Goal: Task Accomplishment & Management: Manage account settings

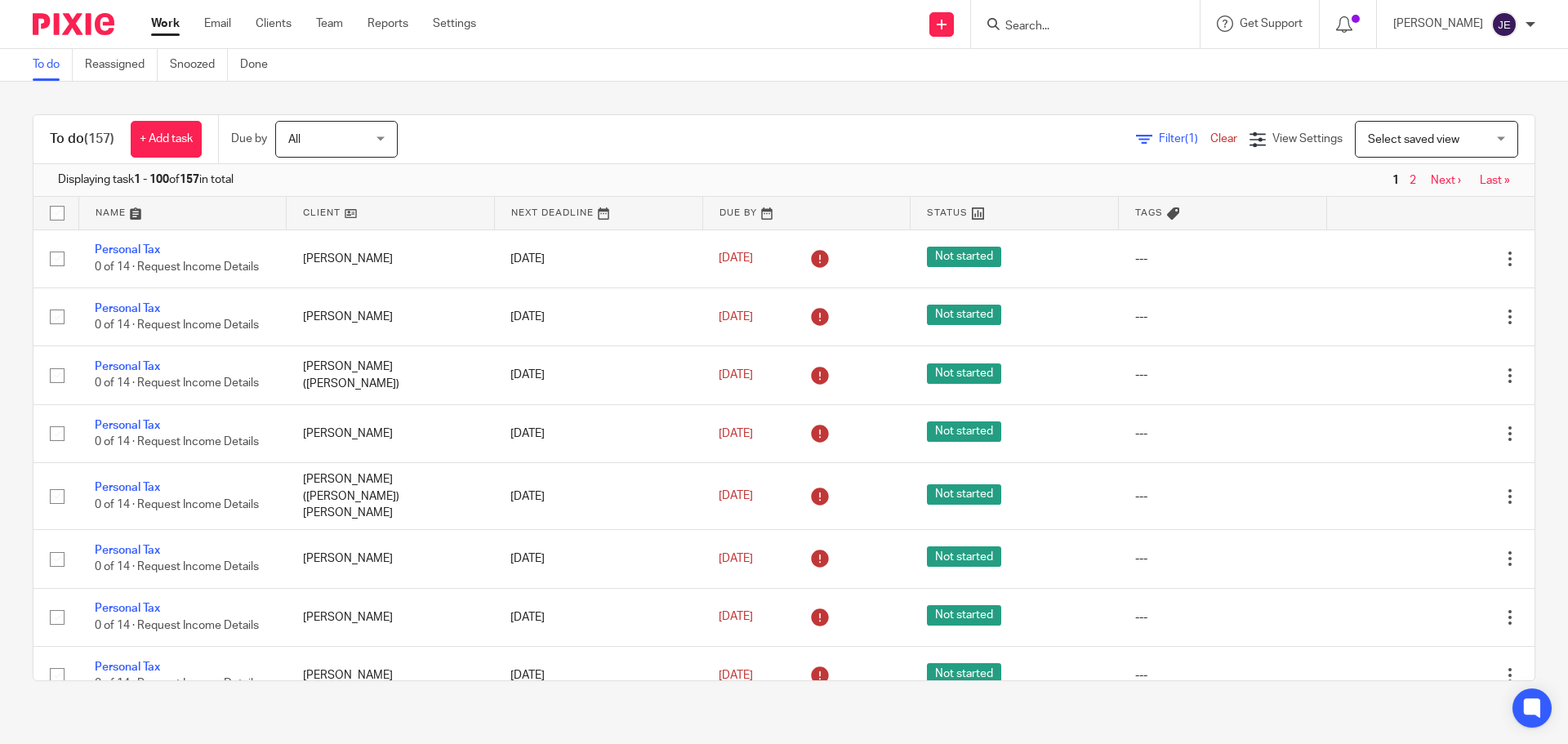
click at [1048, 19] on input "Search" at bounding box center [1077, 26] width 147 height 14
click at [213, 28] on link "Email" at bounding box center [218, 23] width 27 height 16
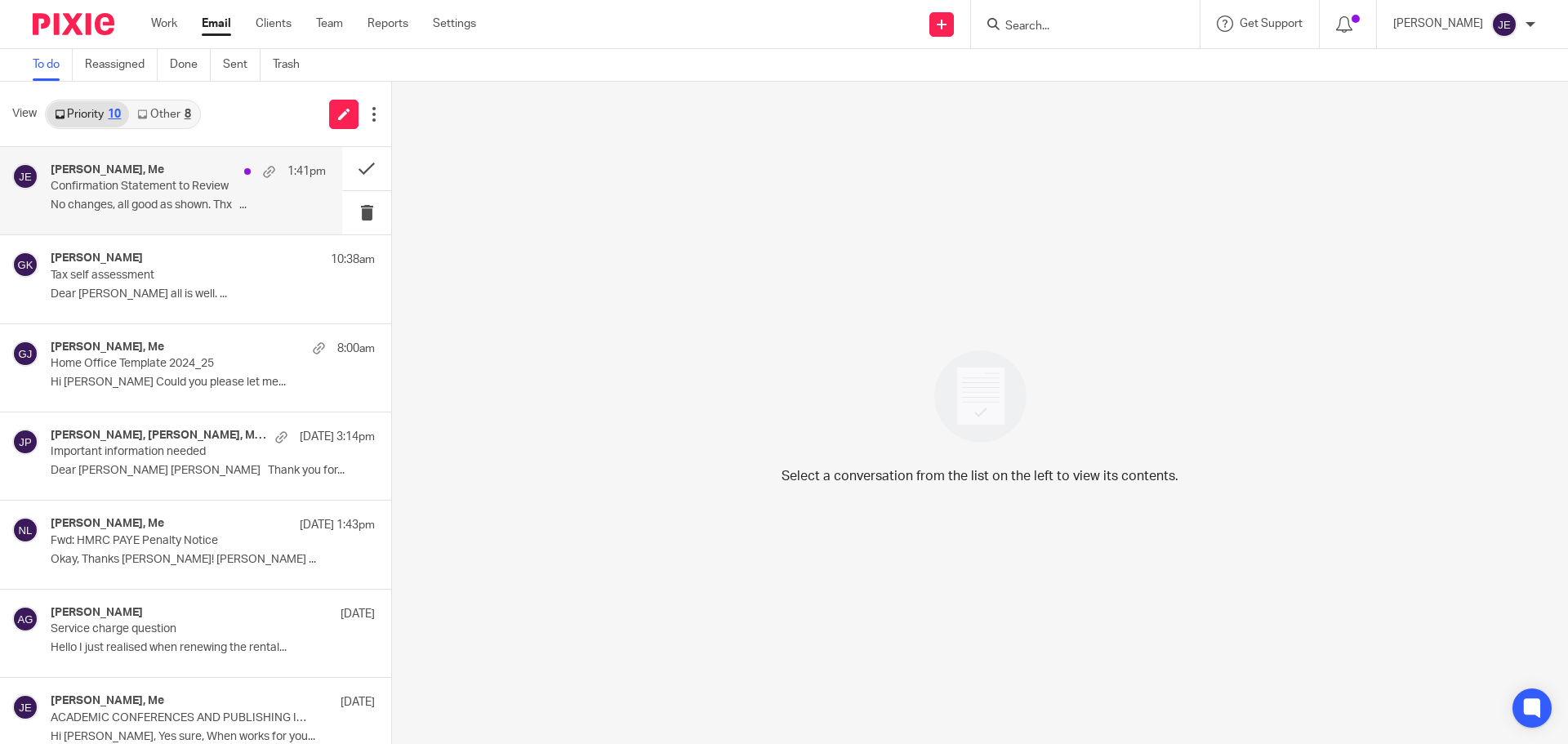
click at [159, 195] on div "[PERSON_NAME], Me 1:41pm Confirmation Statement to Review No changes, all good …" at bounding box center [188, 190] width 275 height 55
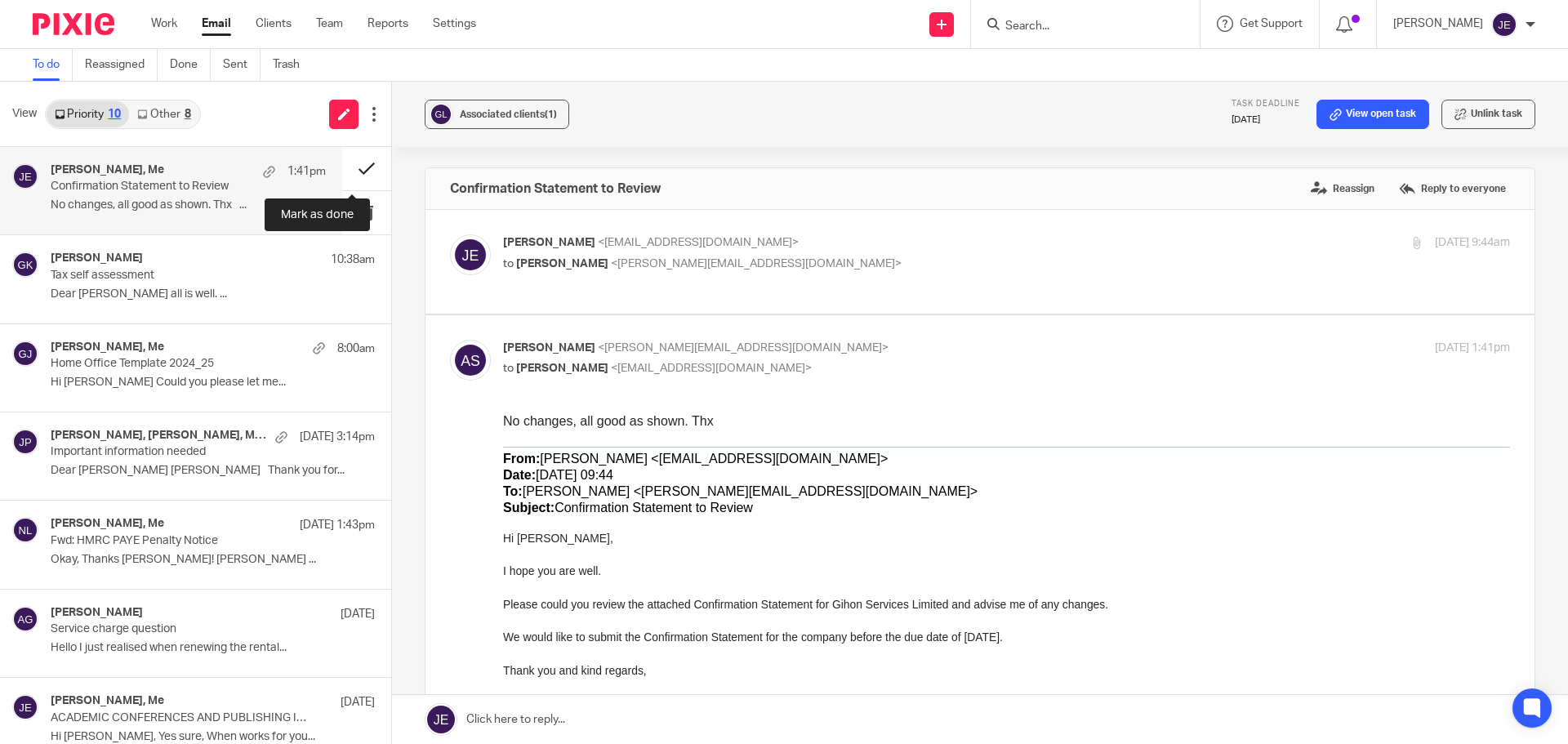
click at [355, 168] on button at bounding box center [367, 168] width 49 height 43
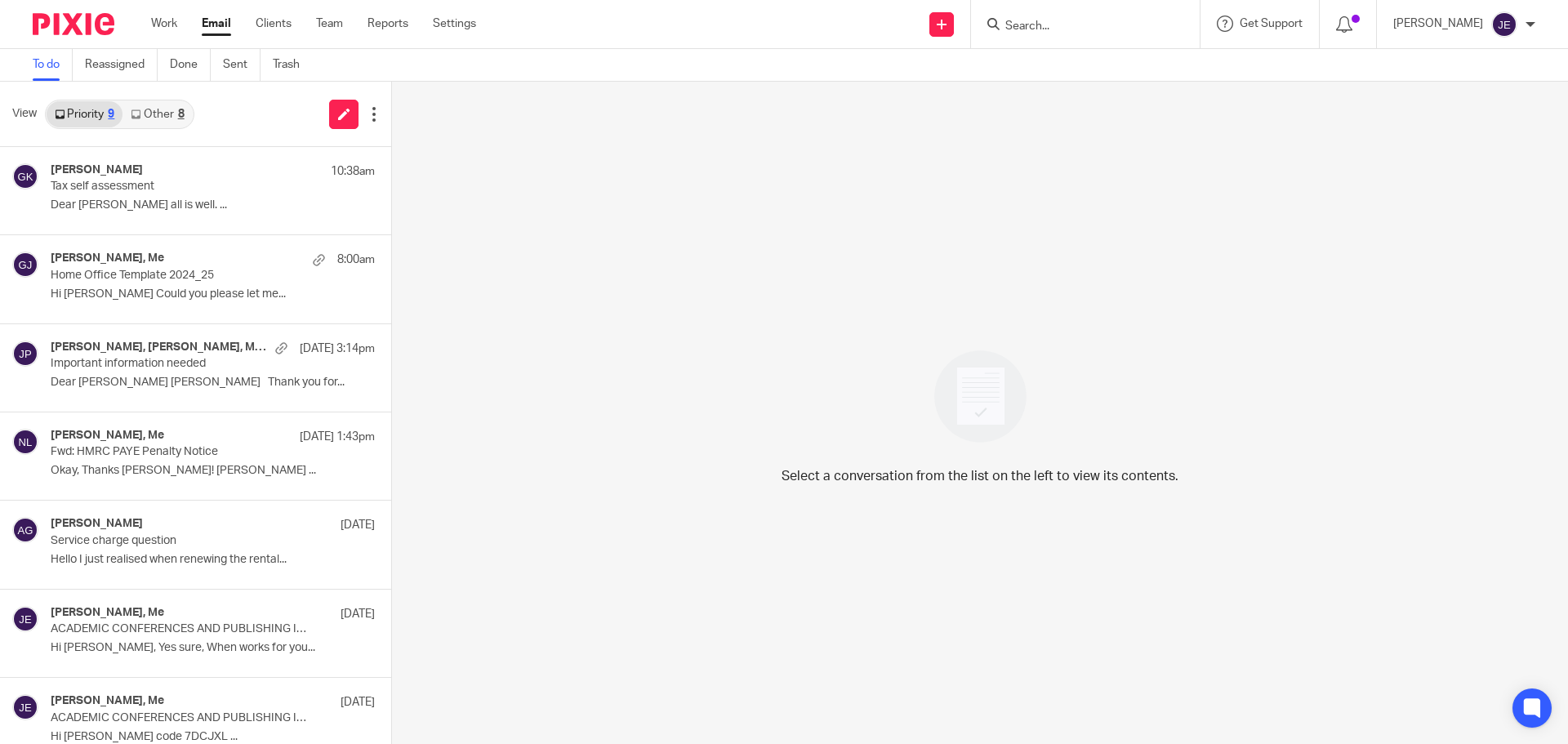
click at [159, 101] on link "Other 8" at bounding box center [157, 114] width 69 height 26
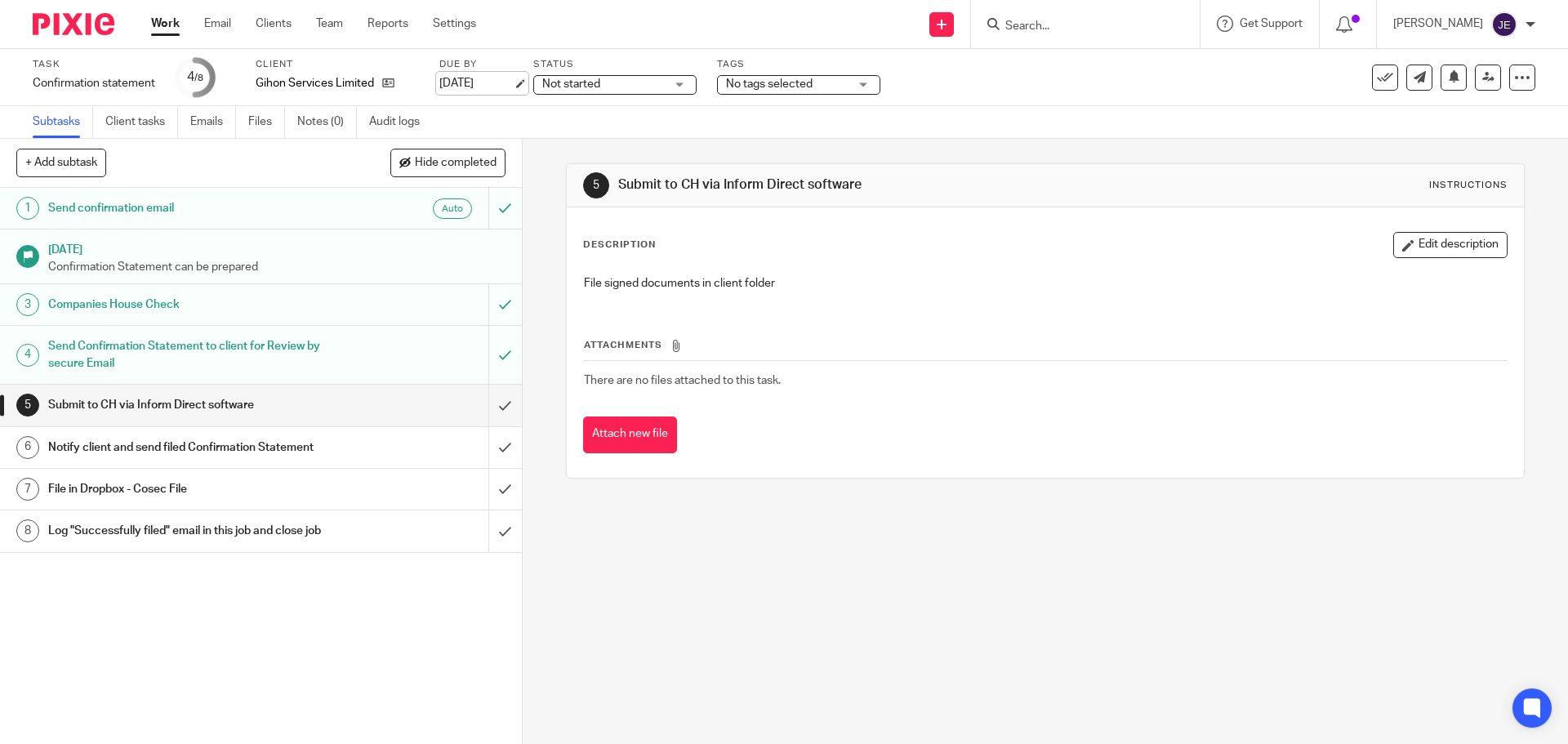
click at [512, 89] on link "19 Sep 2025" at bounding box center [476, 84] width 74 height 17
click at [630, 86] on span "Not started" at bounding box center [603, 84] width 122 height 17
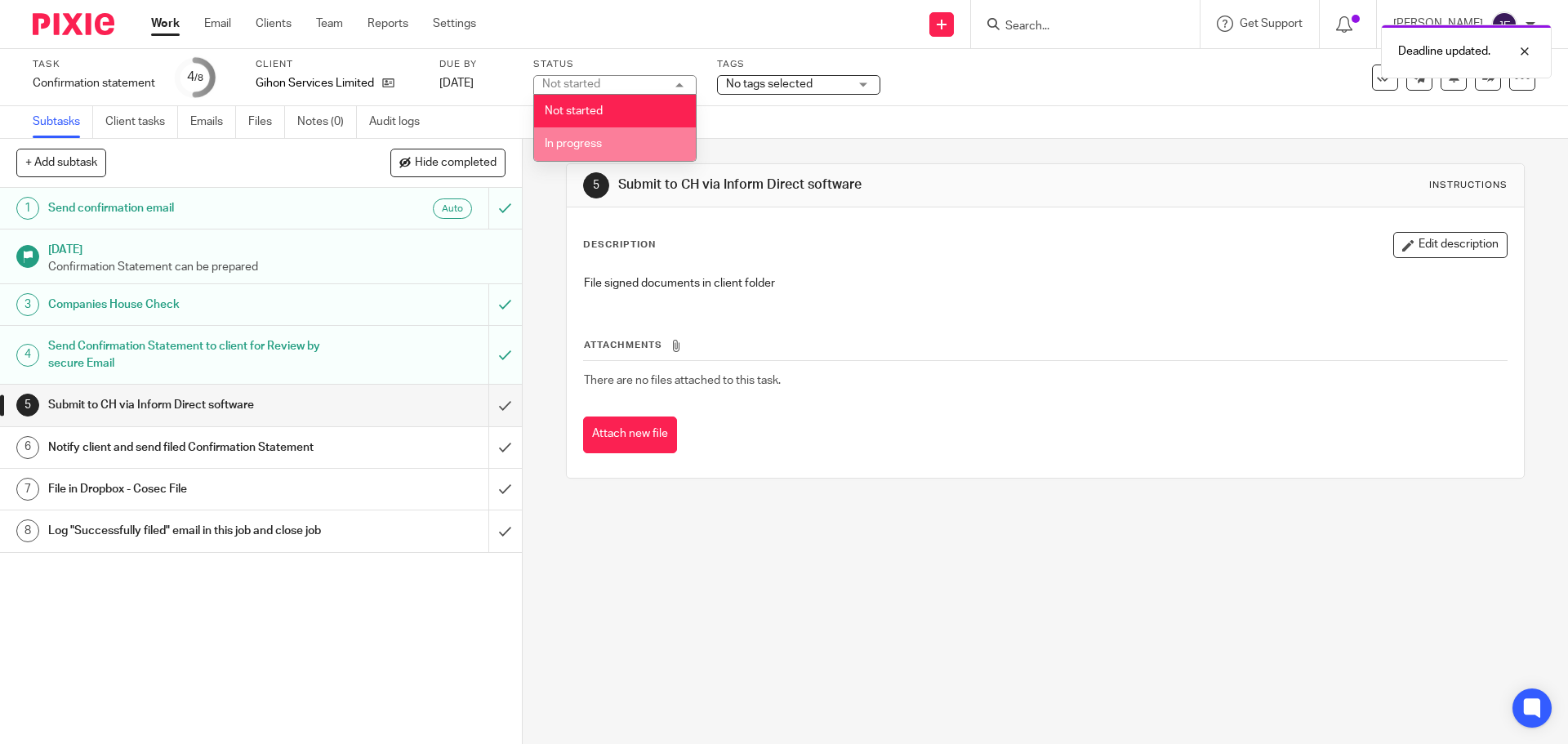
click at [629, 151] on li "In progress" at bounding box center [614, 144] width 161 height 34
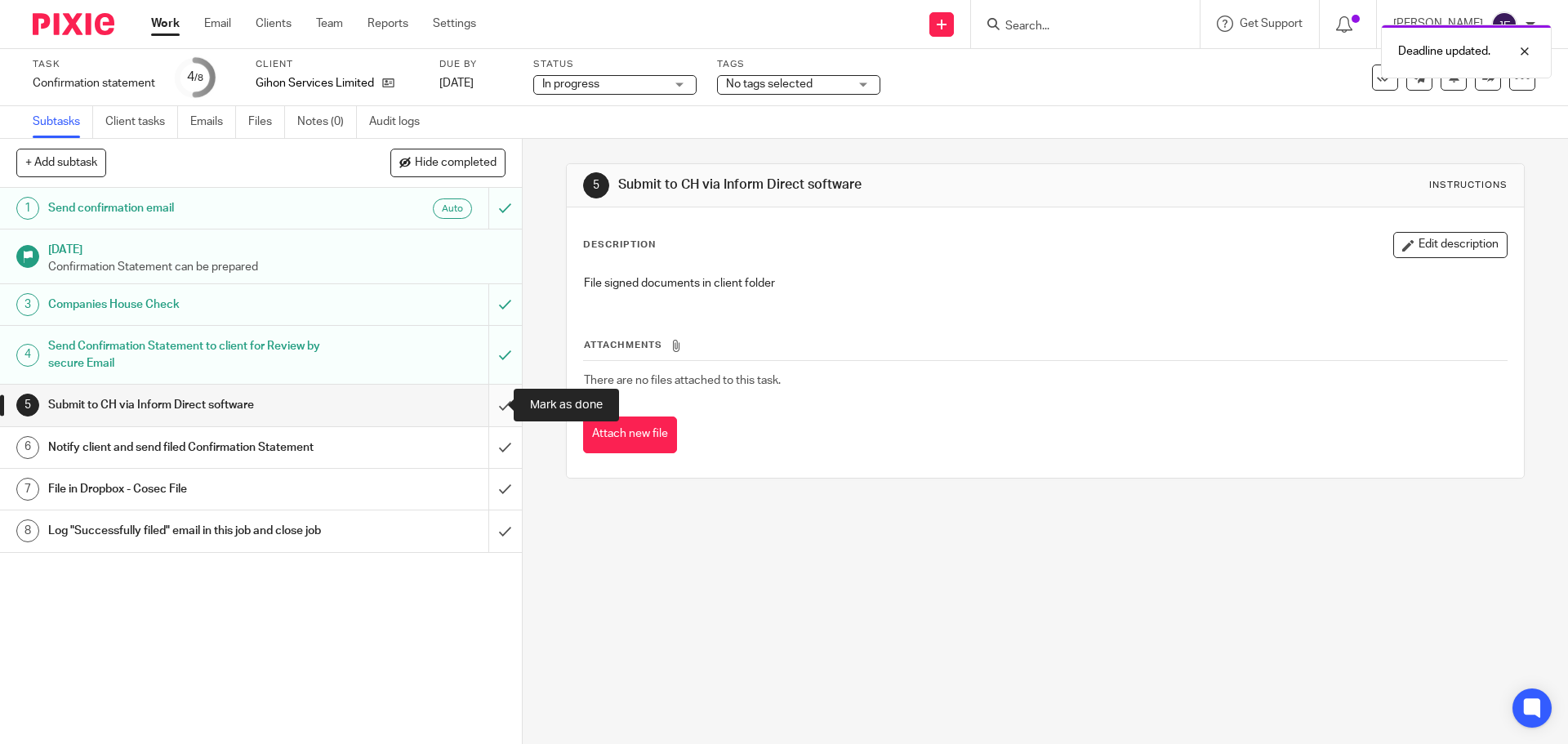
click at [483, 402] on input "submit" at bounding box center [261, 405] width 522 height 41
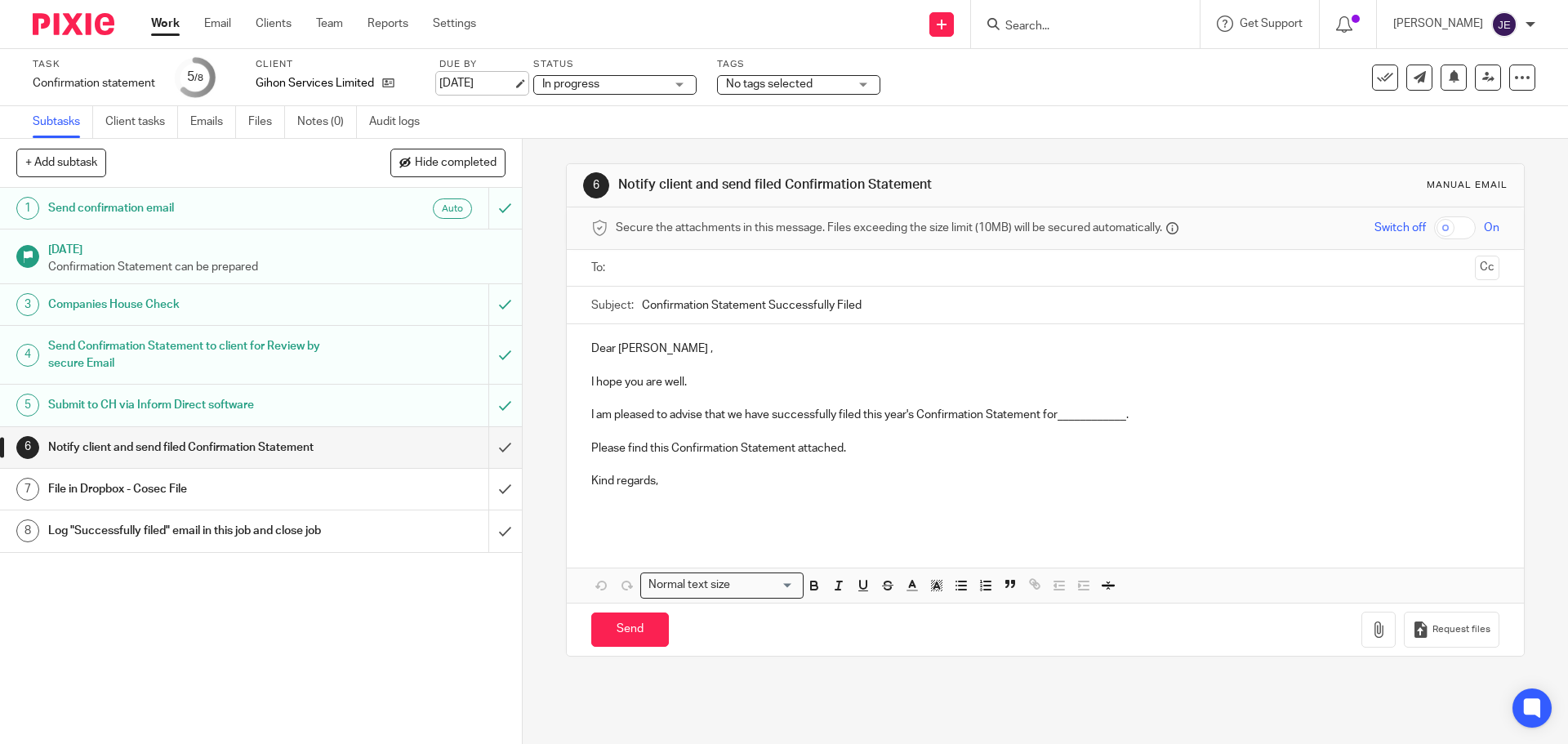
click at [513, 82] on link "[DATE]" at bounding box center [476, 84] width 74 height 17
click at [599, 343] on p "Dear Alex ," at bounding box center [1045, 348] width 907 height 16
click at [628, 352] on p "Hi Alex ," at bounding box center [1045, 348] width 907 height 16
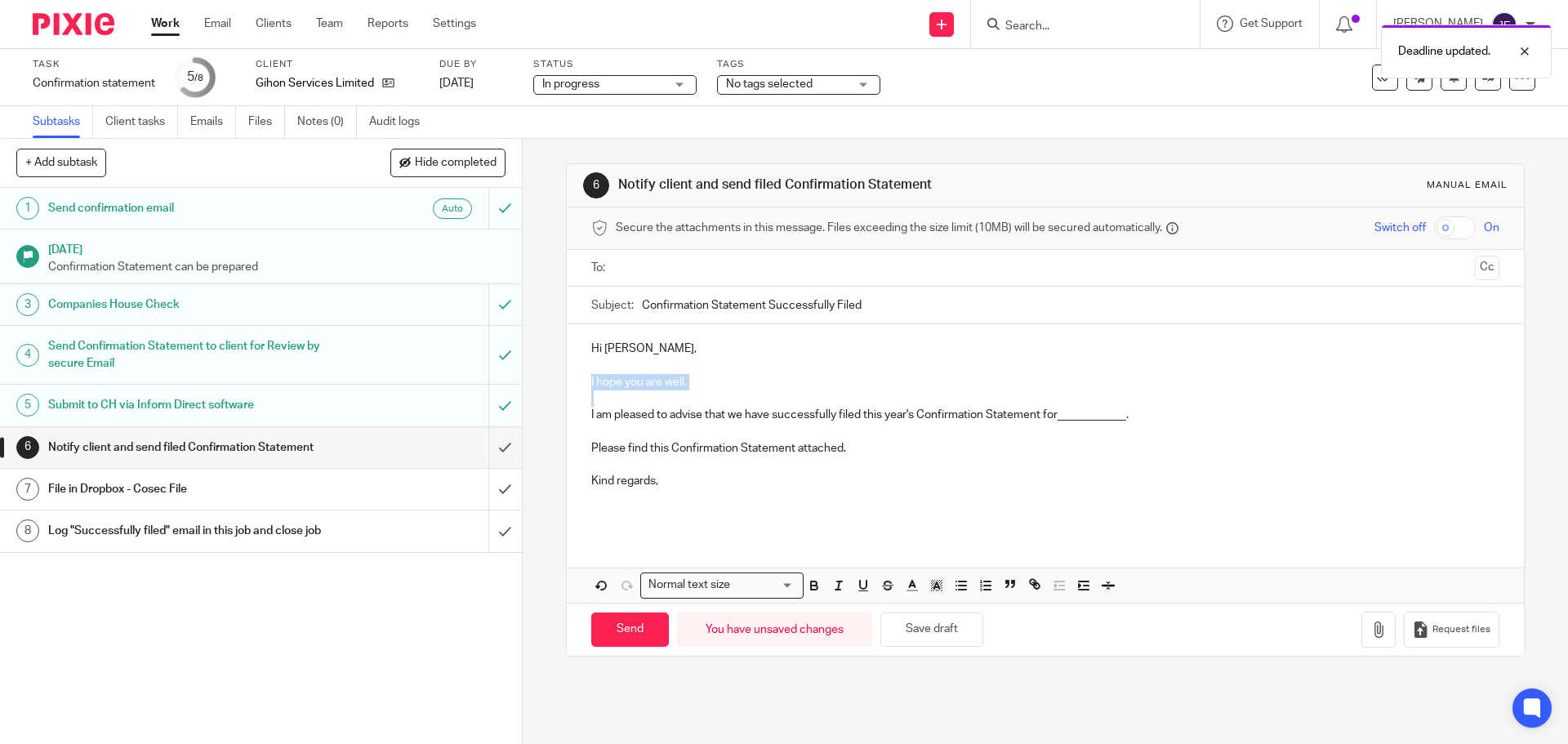
drag, startPoint x: 721, startPoint y: 395, endPoint x: 580, endPoint y: 383, distance: 141.5
click at [580, 383] on div "Hi Alex, I hope you are well. I am pleased to advise that we have successfully …" at bounding box center [1045, 429] width 956 height 210
click at [603, 379] on p "Thankl you for the speedy reply and approval." at bounding box center [1045, 373] width 907 height 34
click at [624, 384] on p "Thank you for the speedy reply and approval." at bounding box center [1045, 373] width 907 height 34
drag, startPoint x: 260, startPoint y: 84, endPoint x: 378, endPoint y: 82, distance: 118.0
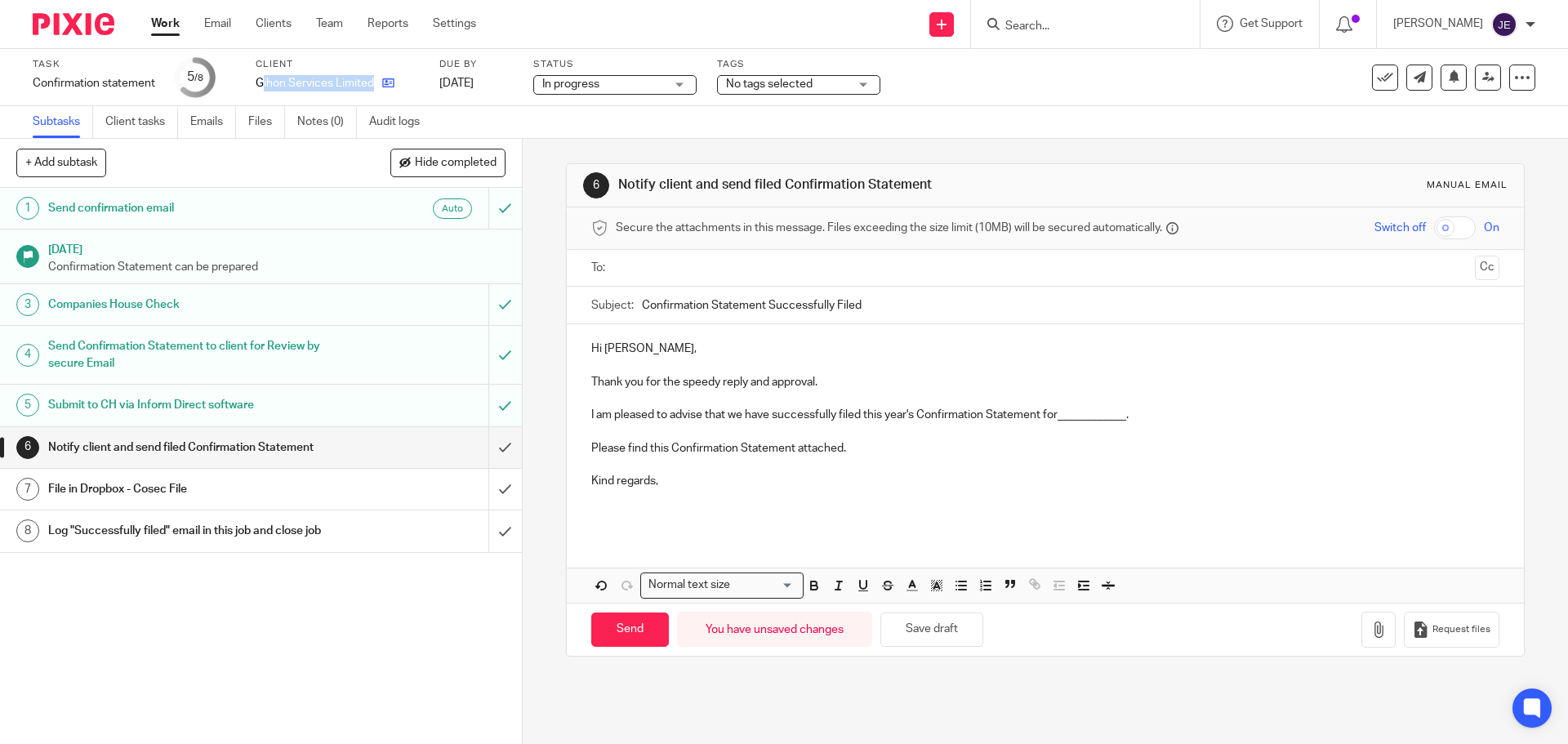
click at [378, 82] on div "Gihon Services Limited" at bounding box center [337, 83] width 163 height 16
copy div "ihon Services Limited"
click at [1115, 417] on p "I am pleased to advise that we have successfully filed this year's Confirmation…" at bounding box center [1045, 407] width 907 height 34
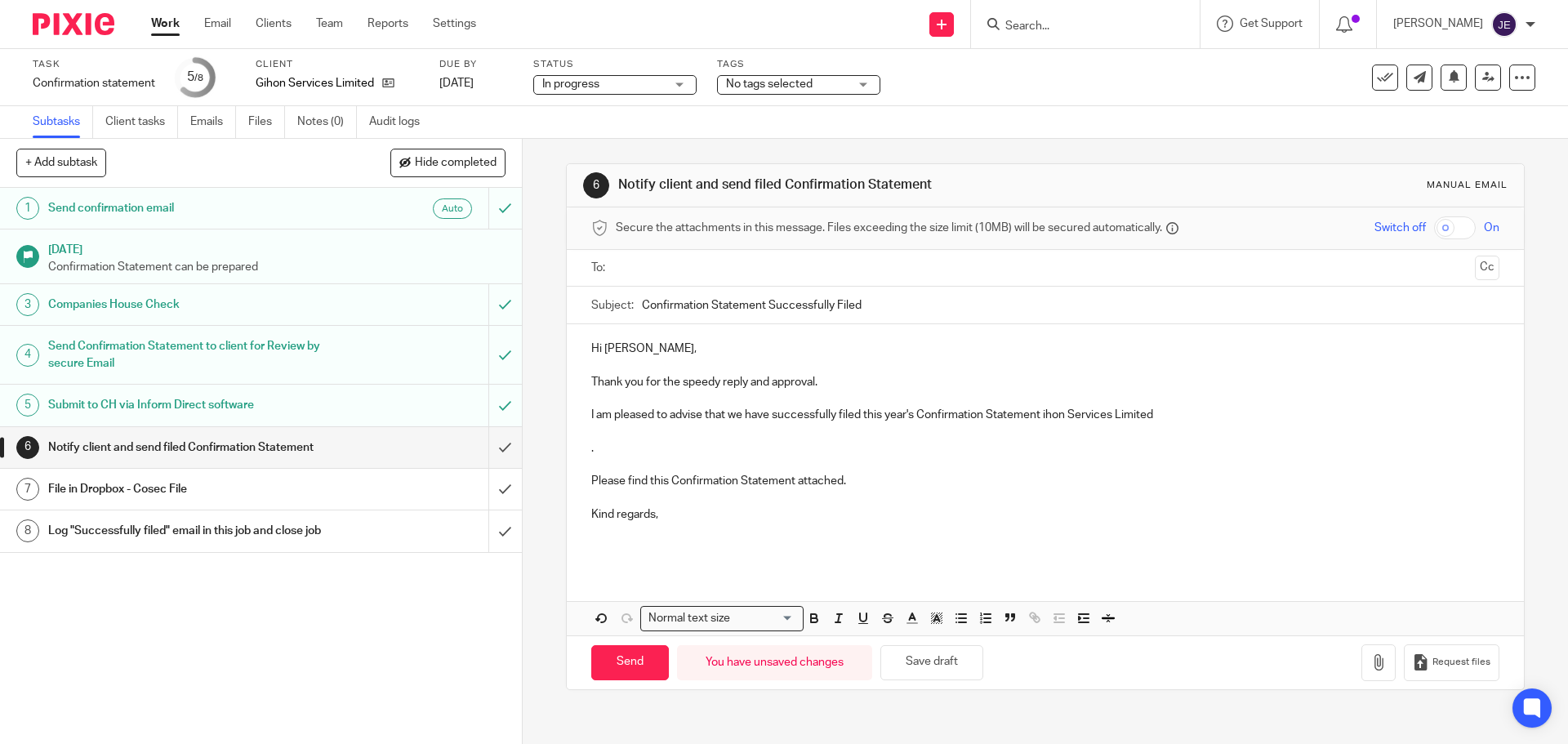
click at [1039, 415] on p "I am pleased to advise that we have successfully filed this year's Confirmation…" at bounding box center [1045, 407] width 907 height 34
click at [575, 453] on div "Hi Alex, Thank you for the speedy reply and approval. I am pleased to advise th…" at bounding box center [1045, 446] width 956 height 243
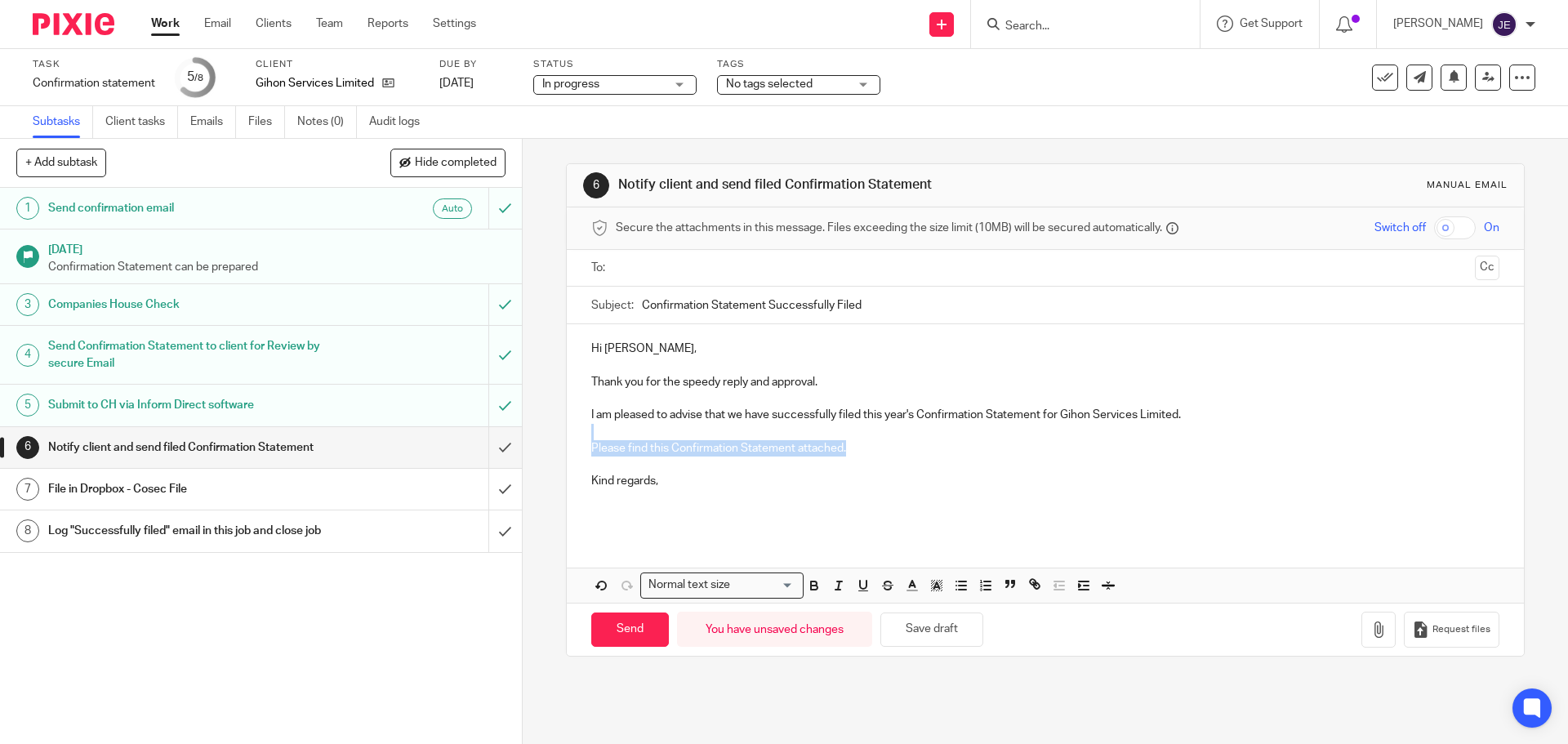
drag, startPoint x: 839, startPoint y: 444, endPoint x: 571, endPoint y: 428, distance: 268.5
click at [571, 428] on div "Hi Alex, Thank you for the speedy reply and approval. I am pleased to advise th…" at bounding box center [1045, 429] width 956 height 210
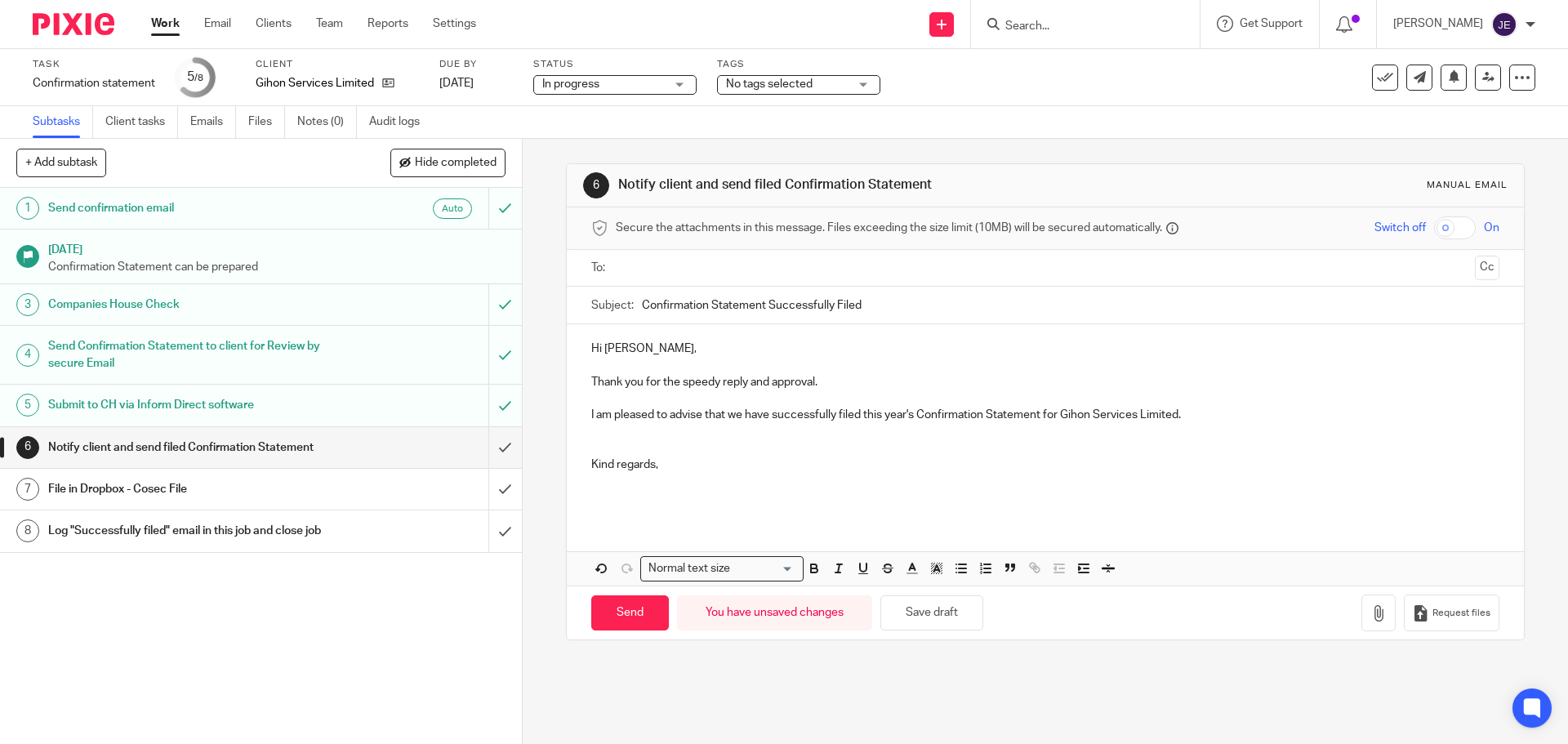
click at [602, 443] on p "Kind regards," at bounding box center [1045, 457] width 907 height 34
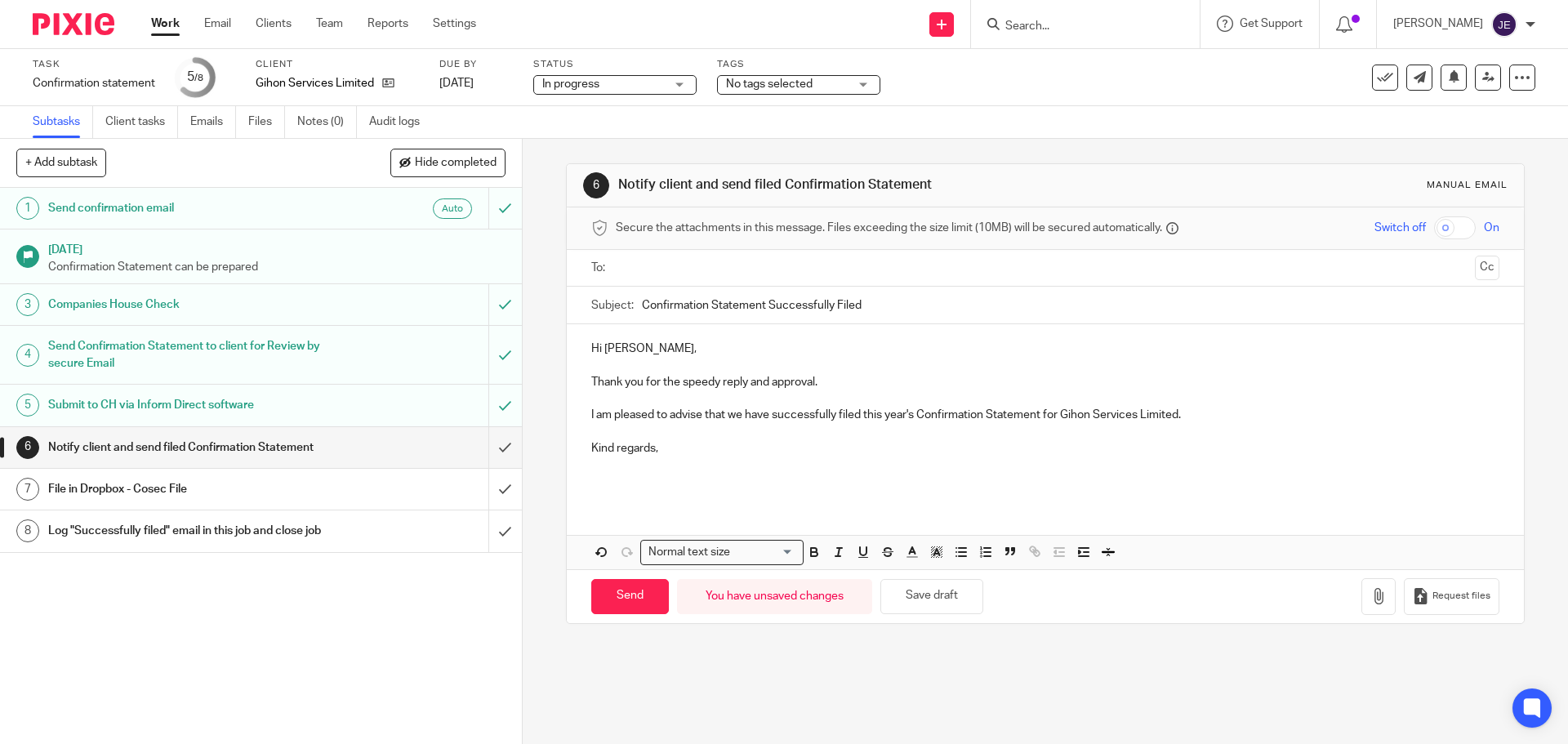
click at [651, 281] on ul at bounding box center [1046, 269] width 857 height 27
click at [663, 262] on input "text" at bounding box center [1044, 268] width 846 height 19
click at [644, 602] on input "Send" at bounding box center [630, 600] width 78 height 35
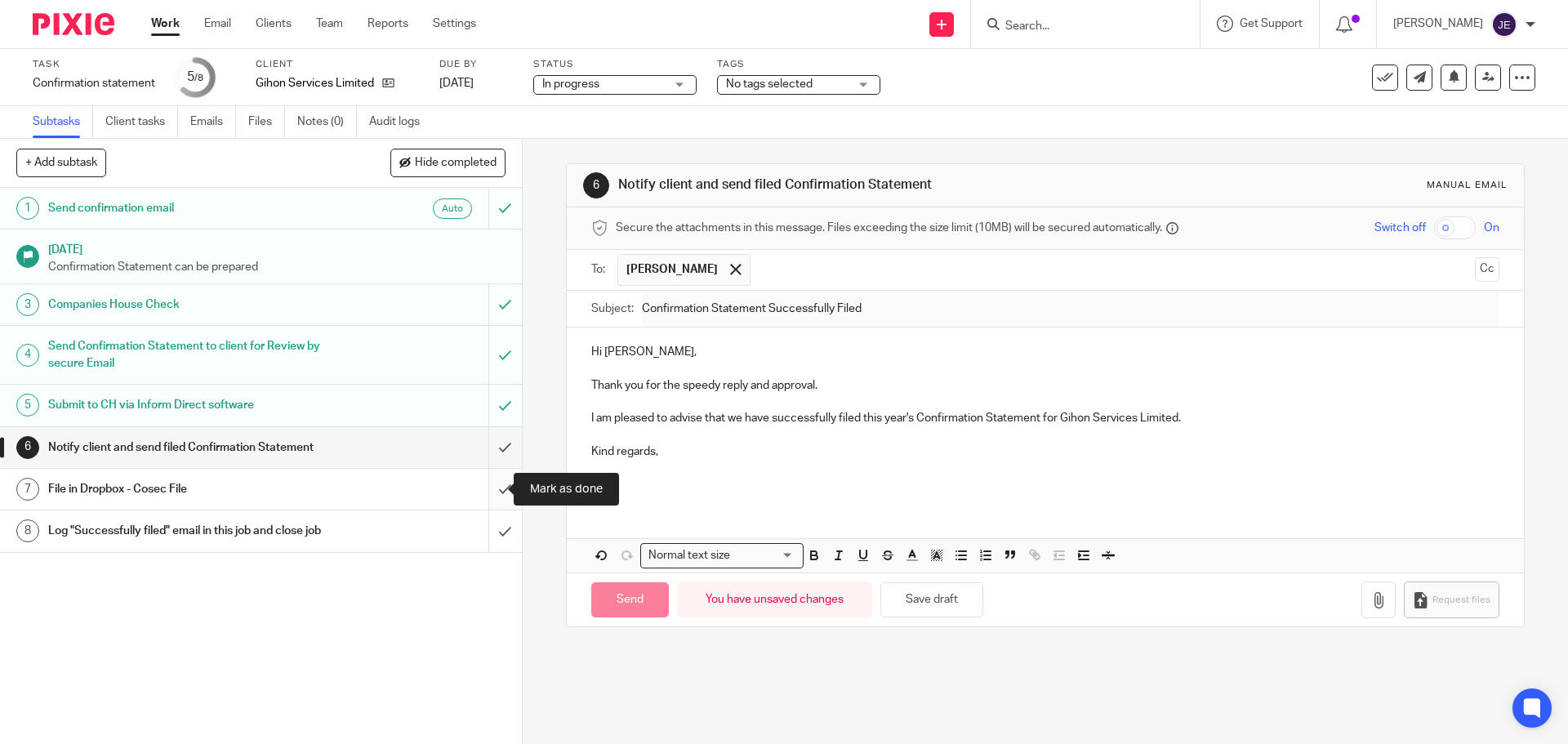
type input "Sent"
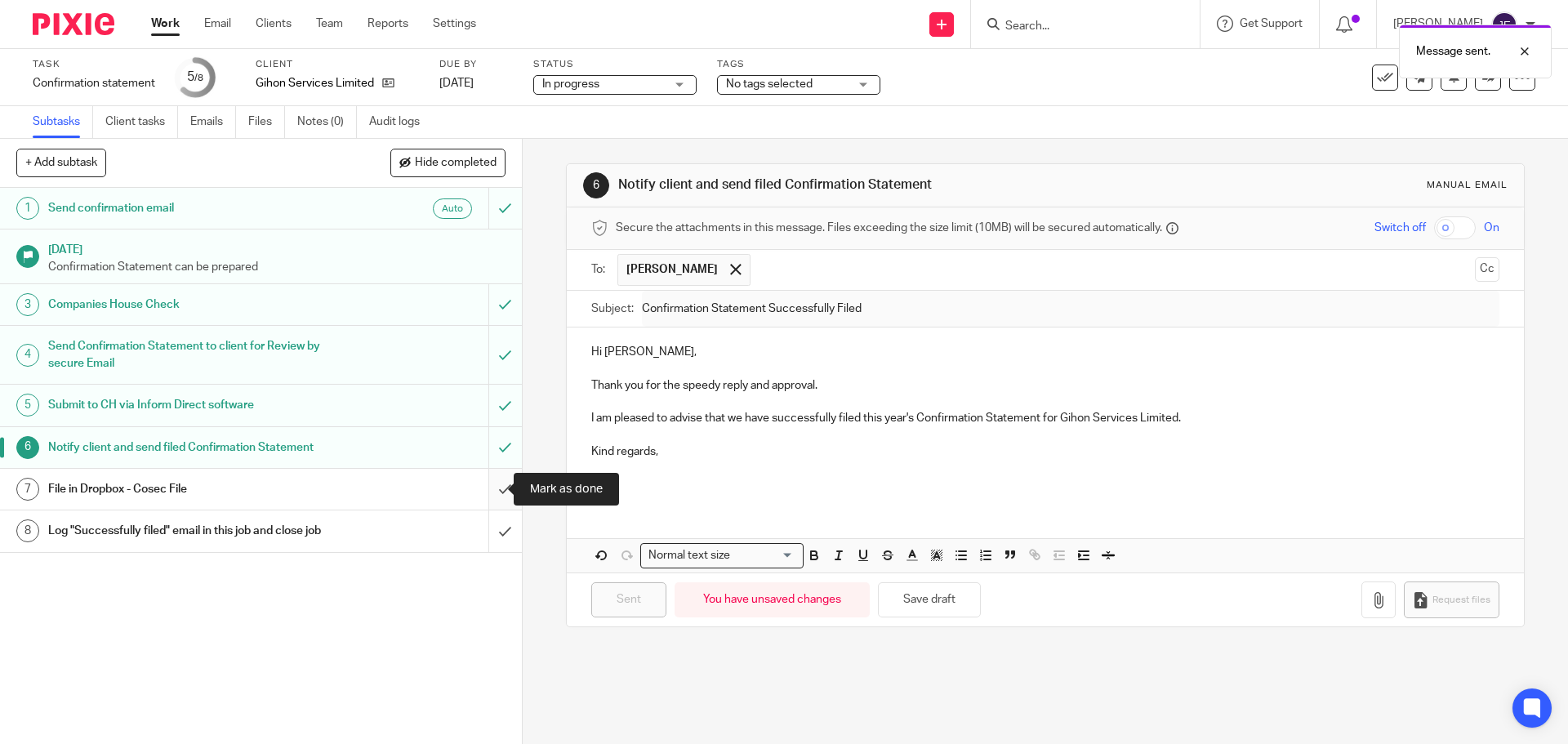
click at [482, 490] on input "submit" at bounding box center [261, 489] width 522 height 41
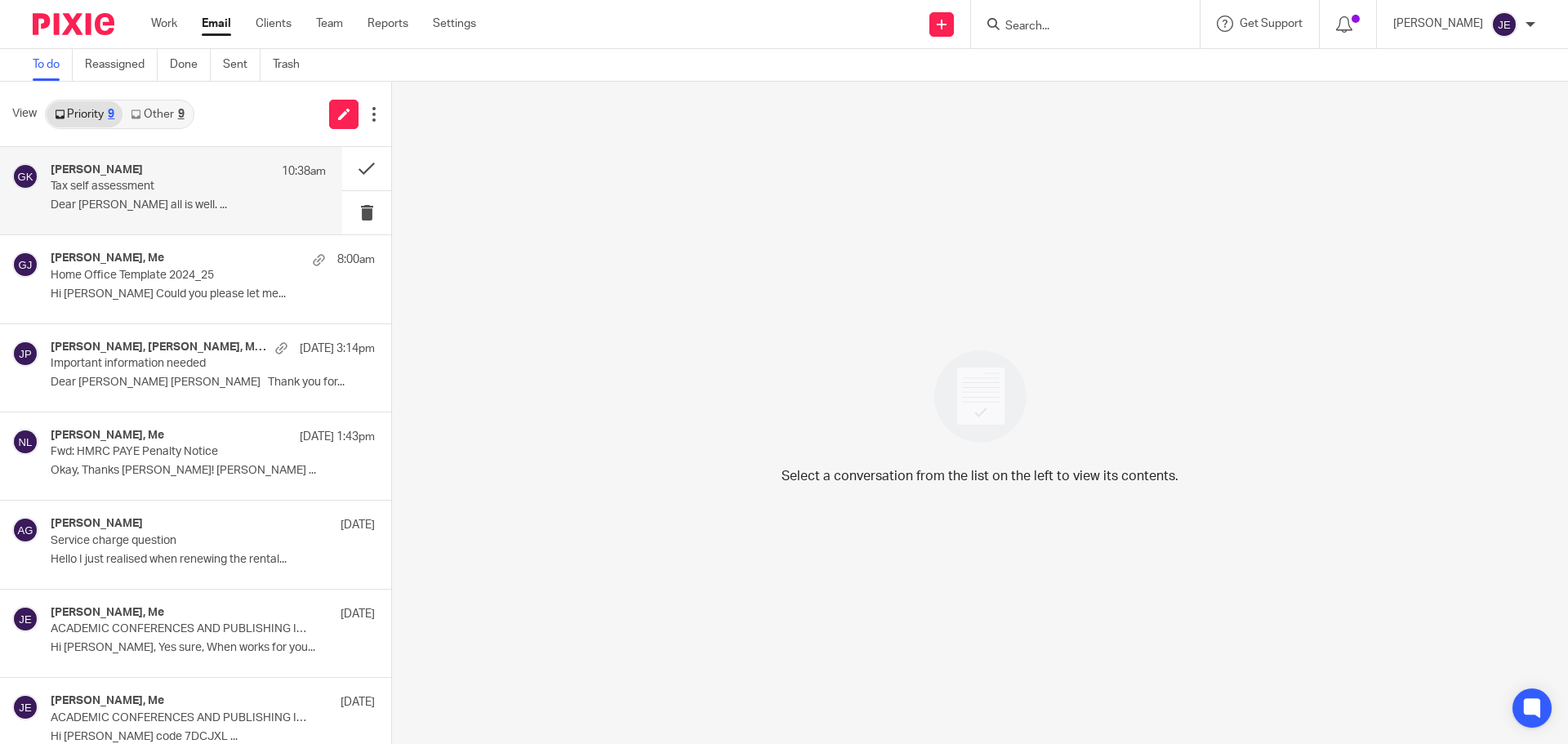
click at [172, 182] on p "Tax self assessment" at bounding box center [161, 187] width 220 height 14
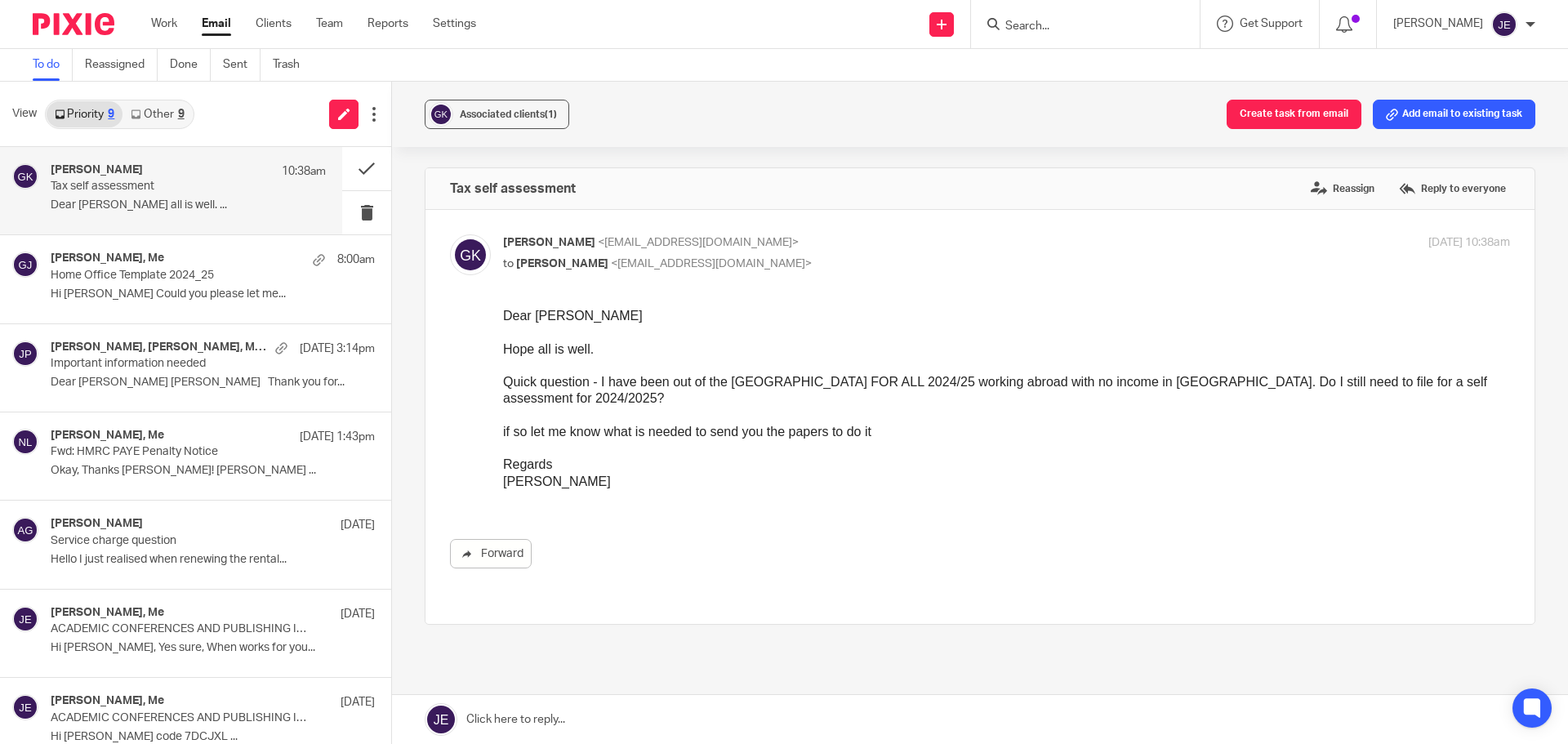
click at [171, 115] on link "Other 9" at bounding box center [157, 114] width 69 height 26
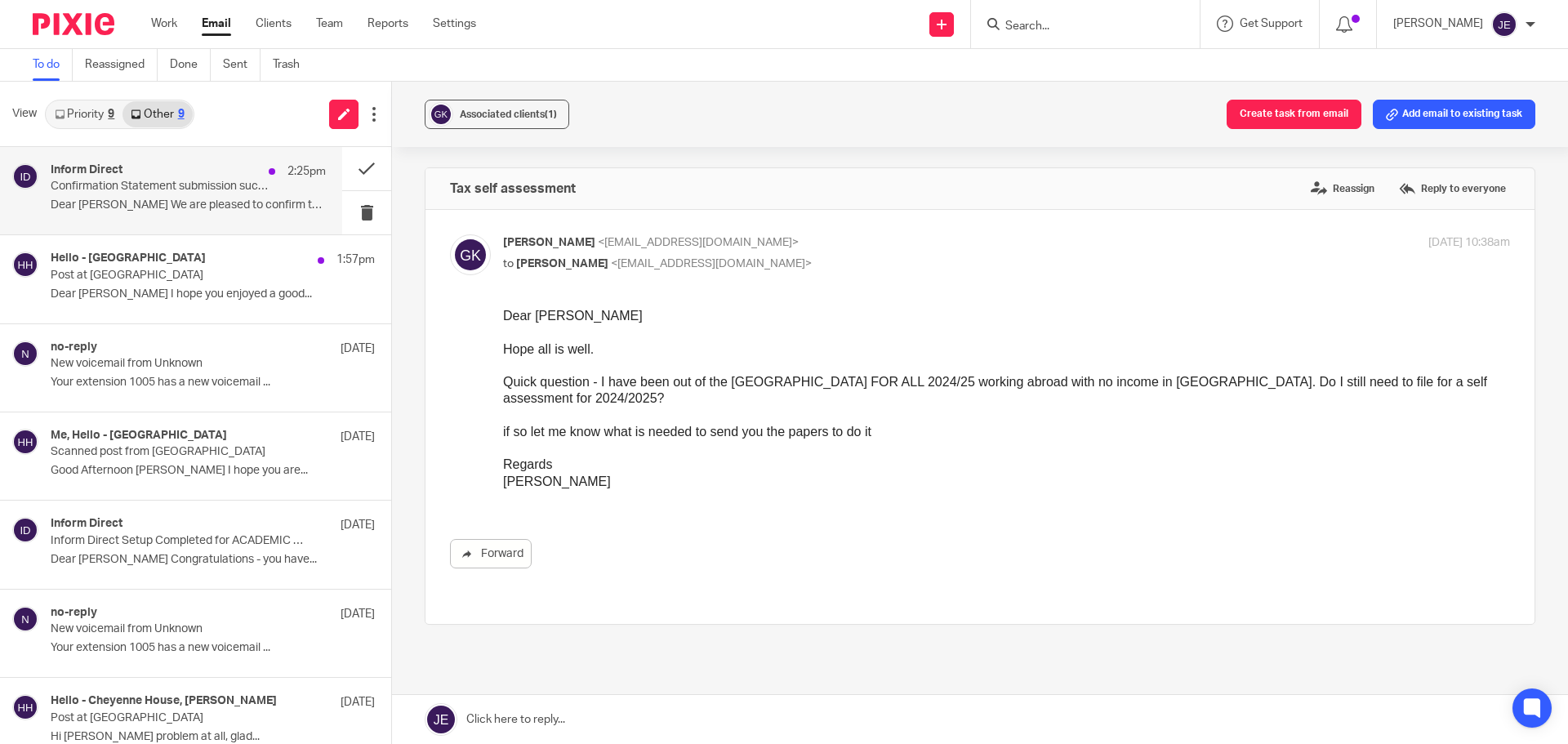
click at [159, 177] on div "Inform Direct 2:25pm" at bounding box center [188, 171] width 275 height 16
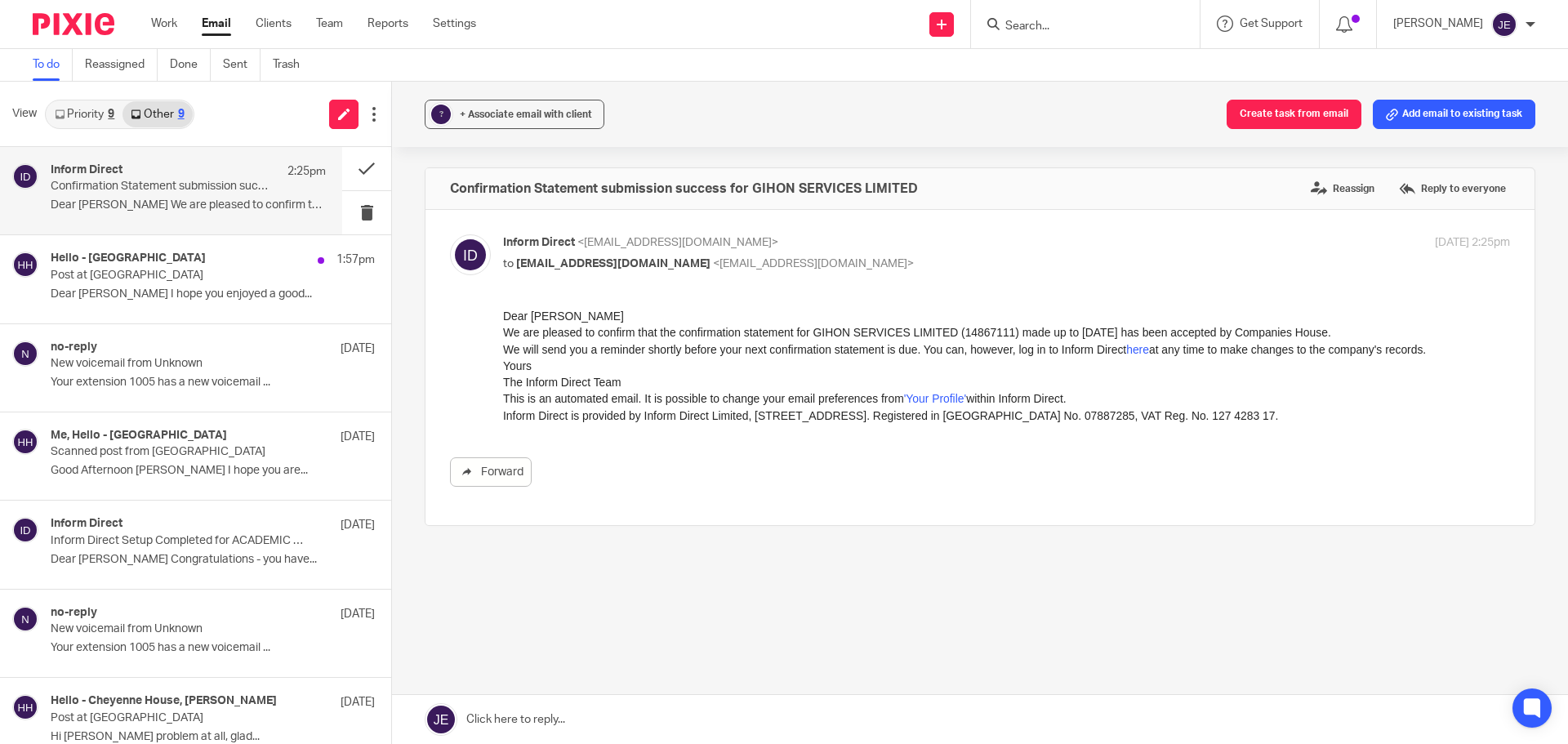
click at [1430, 114] on button "Add email to existing task" at bounding box center [1454, 114] width 162 height 30
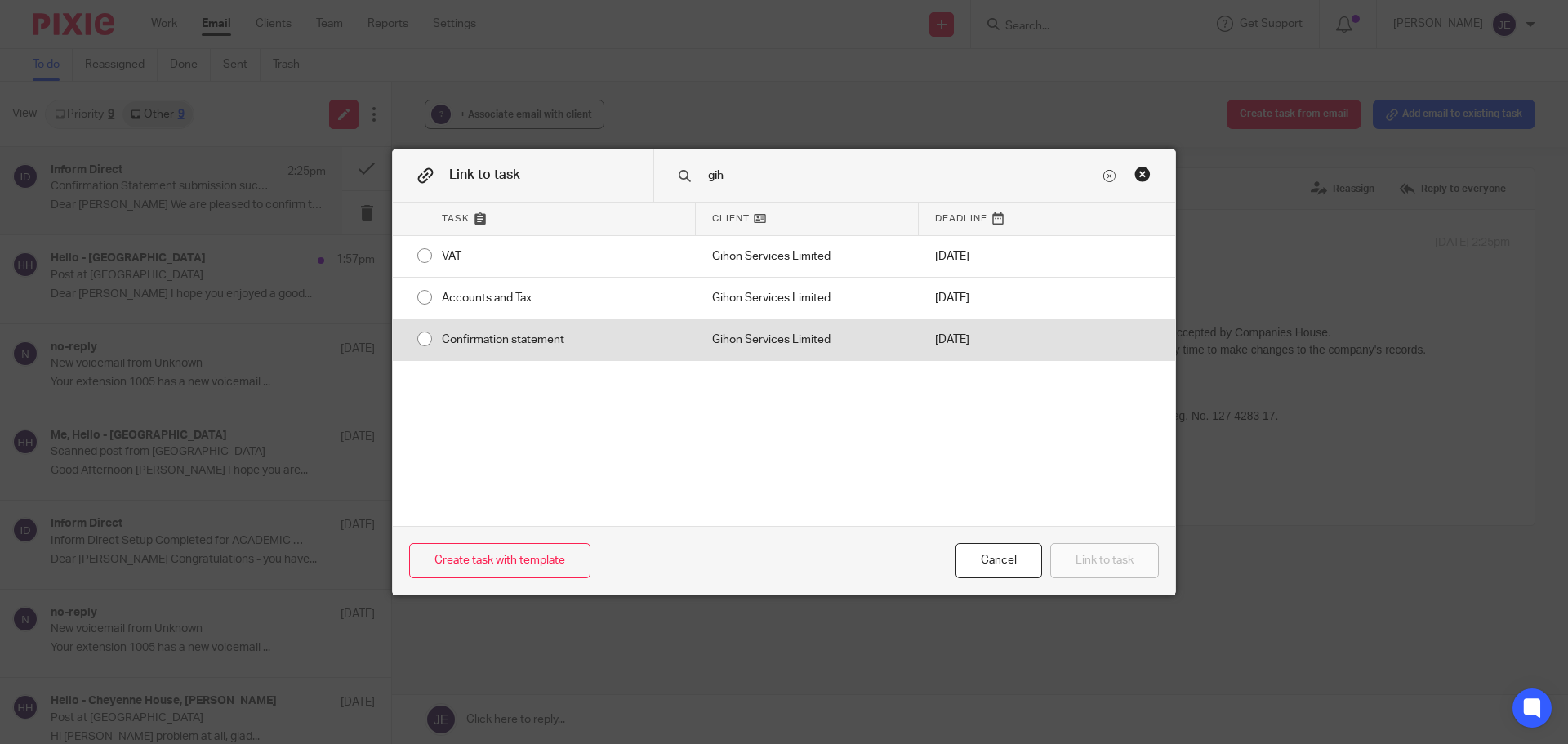
type input "gih"
click at [897, 355] on div "Gihon Services Limited" at bounding box center [808, 339] width 223 height 41
radio input "true"
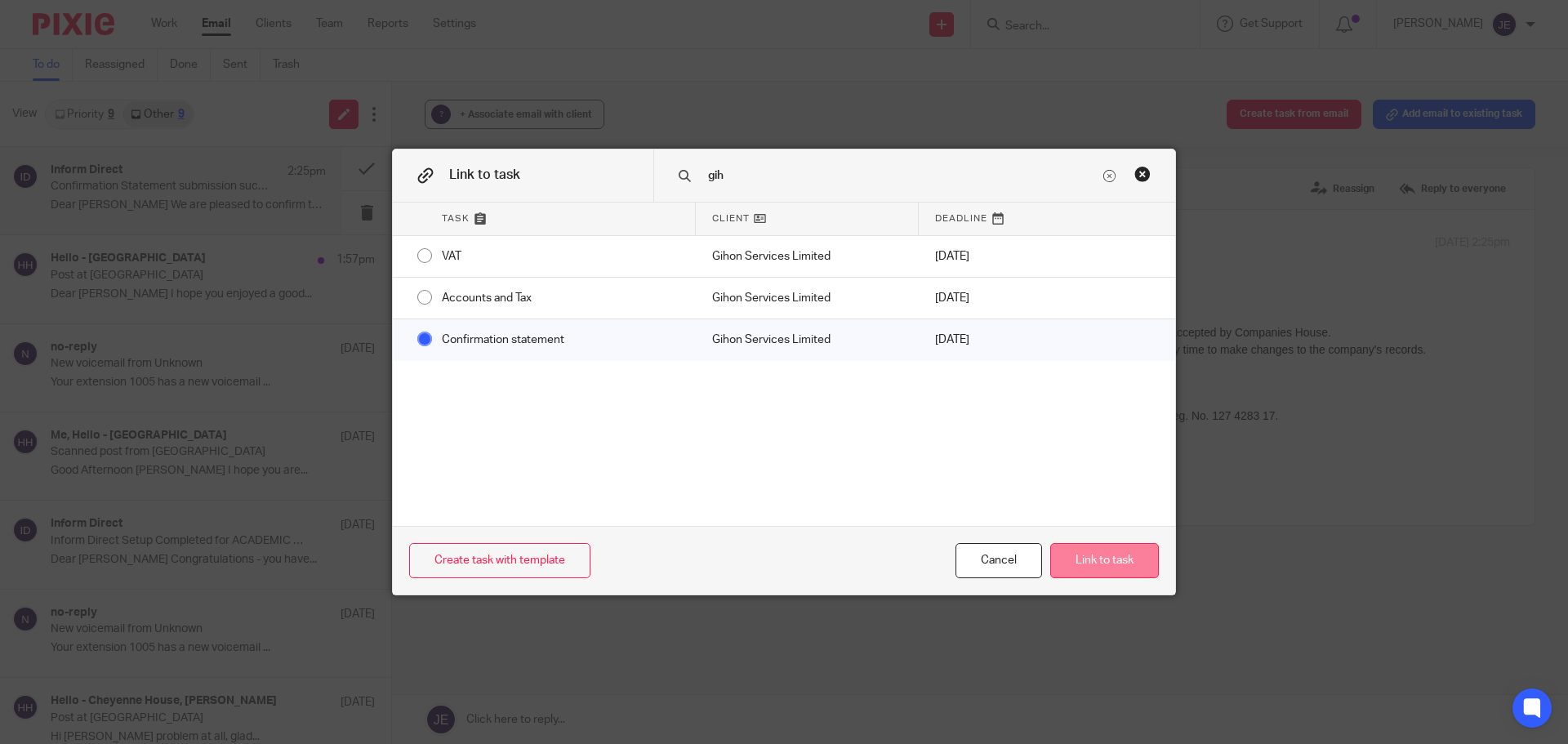
click at [1121, 562] on button "Link to task" at bounding box center [1104, 561] width 109 height 35
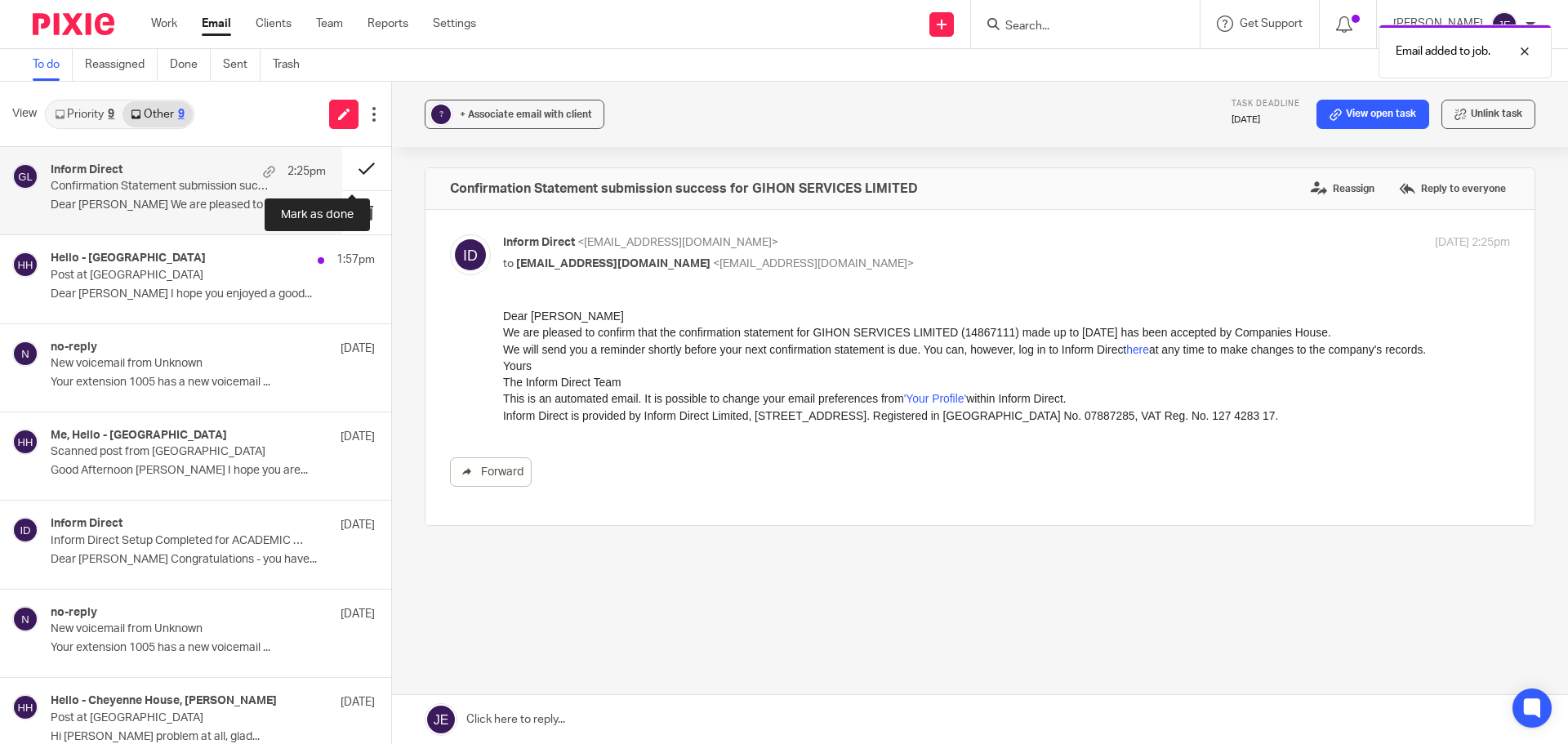
click at [344, 166] on button at bounding box center [367, 168] width 49 height 43
